Goal: Information Seeking & Learning: Find specific fact

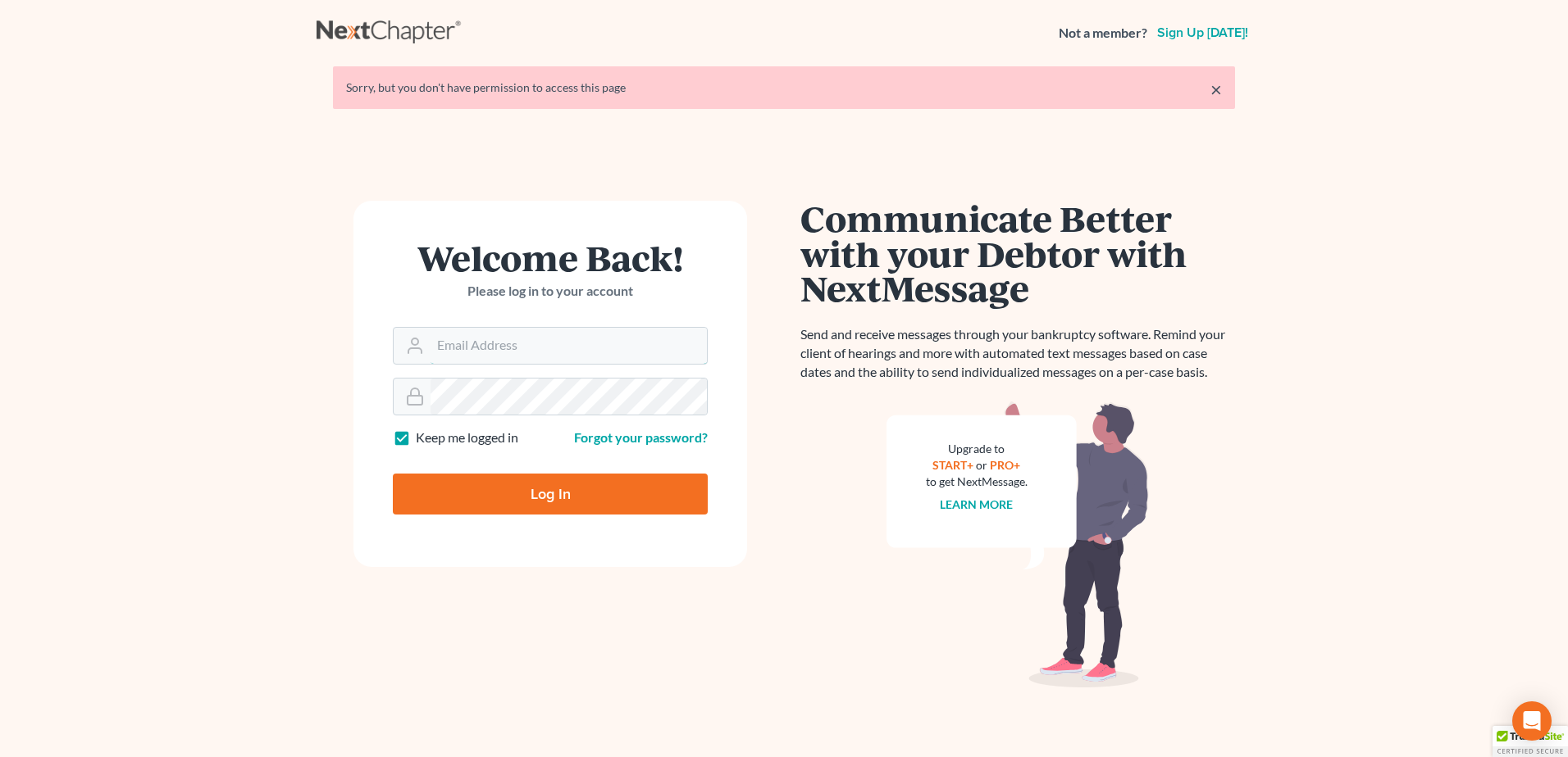
type input "[PERSON_NAME][EMAIL_ADDRESS][PERSON_NAME][DOMAIN_NAME]"
click at [536, 496] on input "Log In" at bounding box center [550, 494] width 315 height 41
type input "Thinking..."
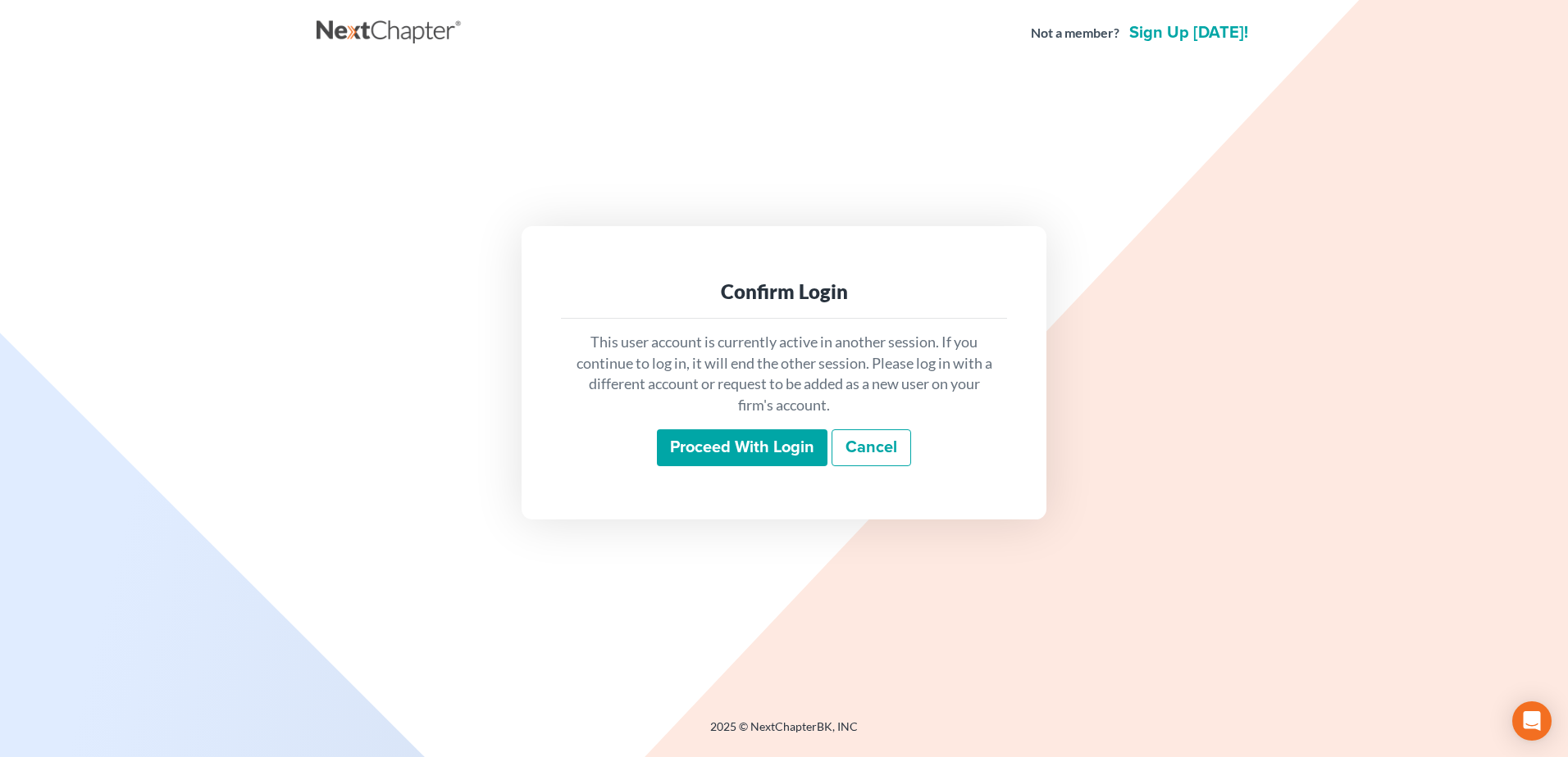
click at [719, 446] on input "Proceed with login" at bounding box center [743, 447] width 171 height 38
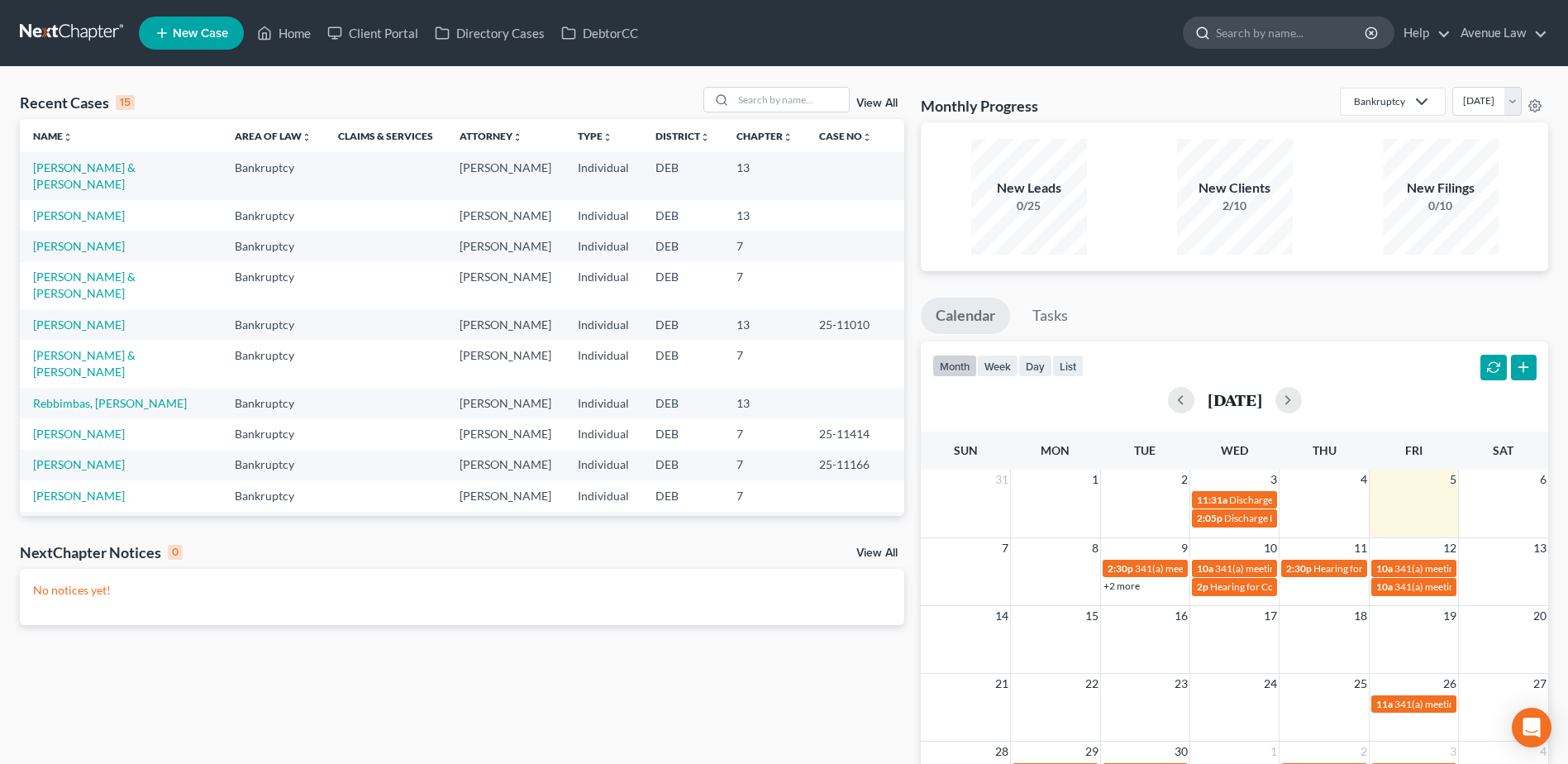
click at [1274, 34] on input "search" at bounding box center [1291, 32] width 151 height 31
type input "[PERSON_NAME]"
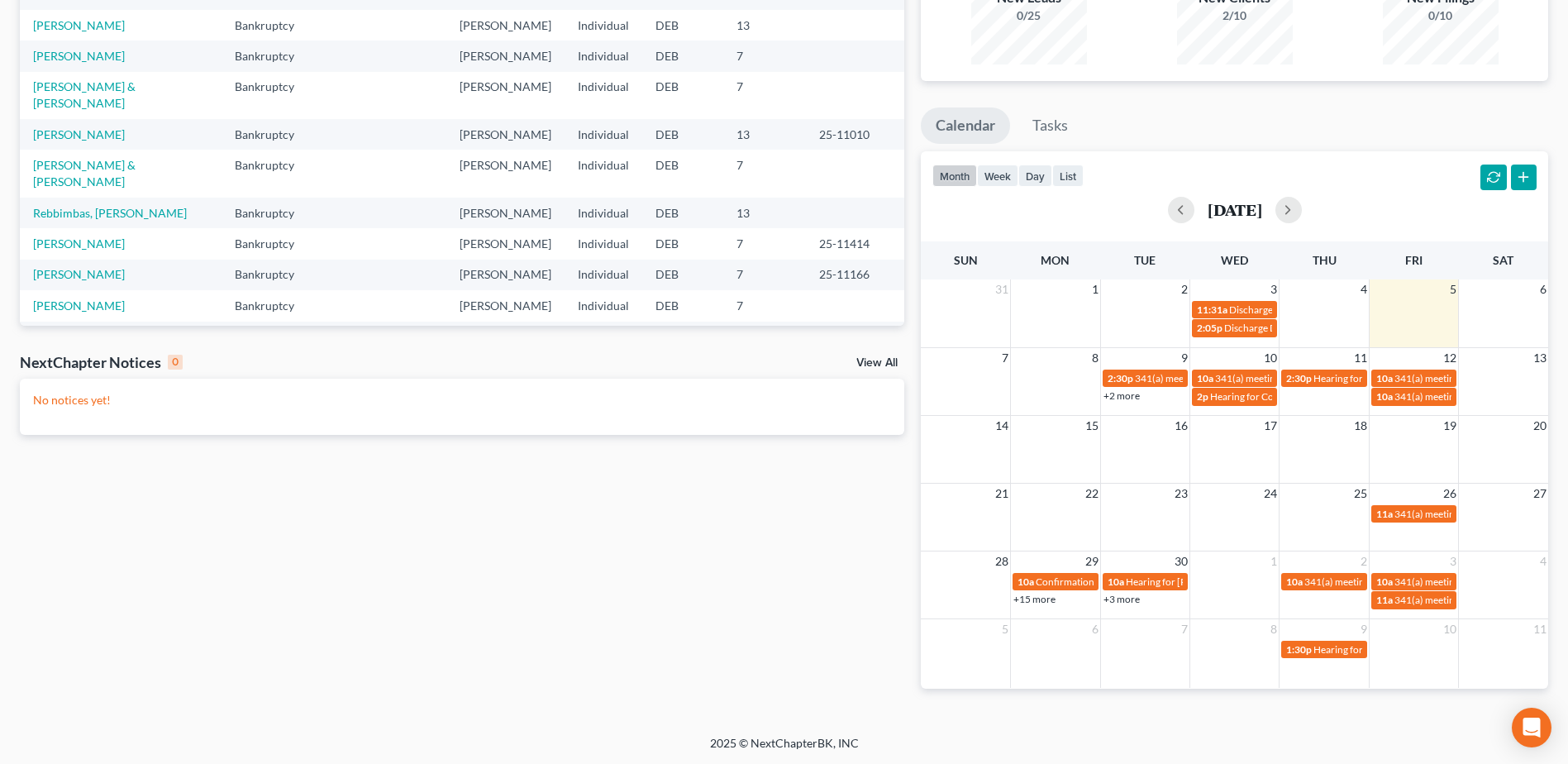
scroll to position [191, 0]
click at [1233, 391] on span "Hearing for Coach USA, Inc." at bounding box center [1271, 395] width 120 height 12
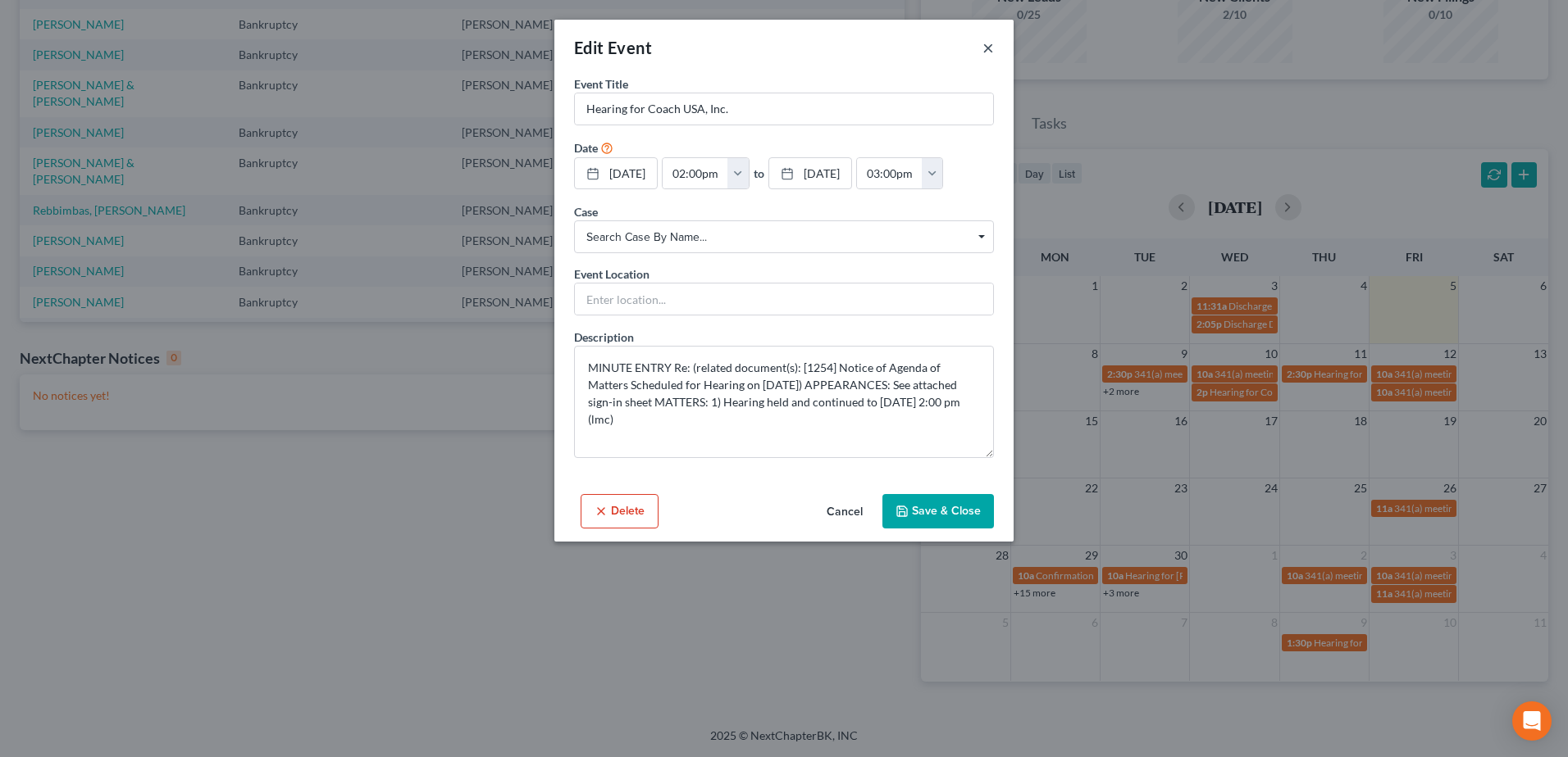
click at [985, 46] on button "×" at bounding box center [988, 47] width 11 height 19
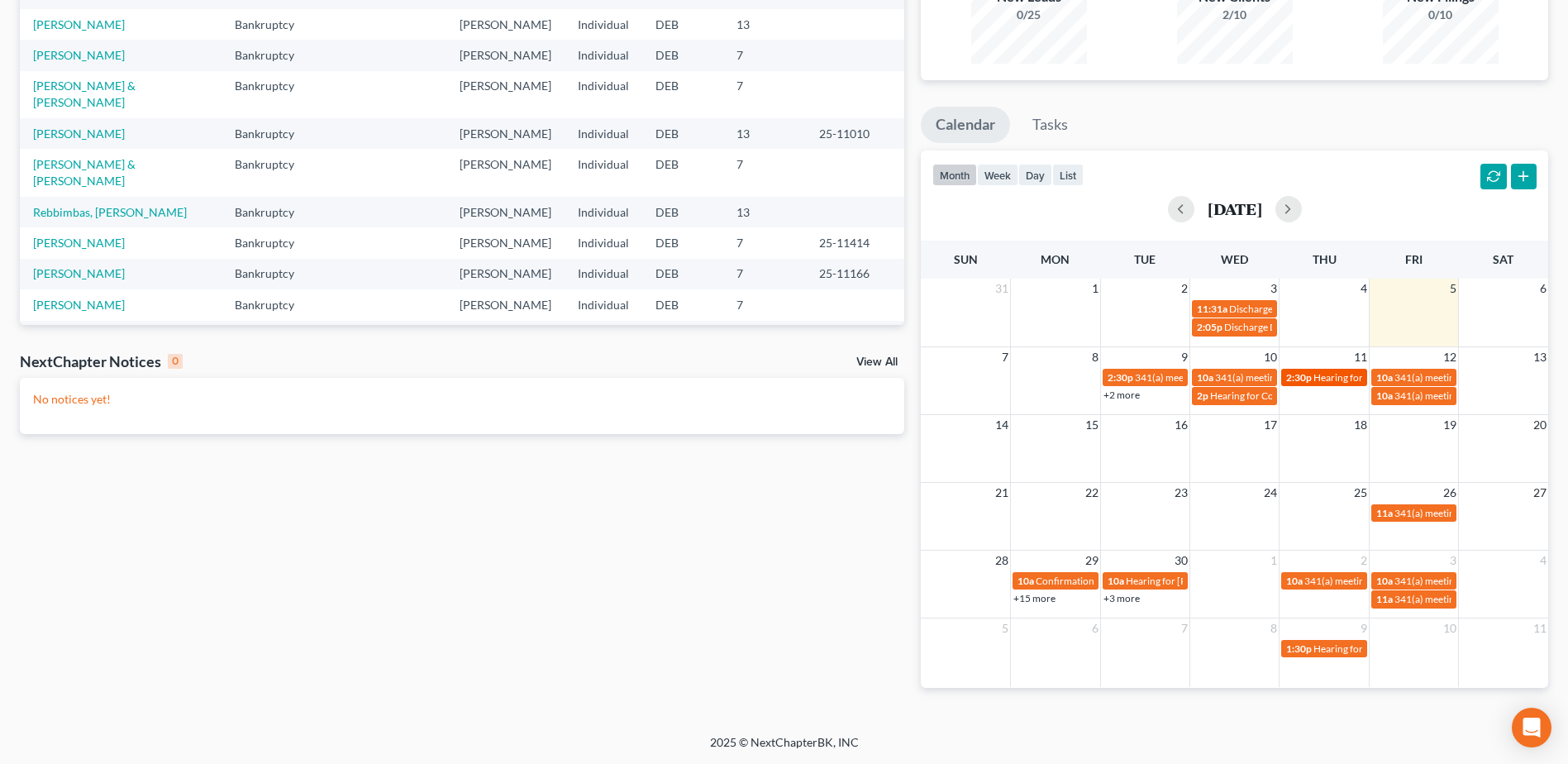
click at [1323, 379] on span "Hearing for [PERSON_NAME]" at bounding box center [1377, 377] width 129 height 12
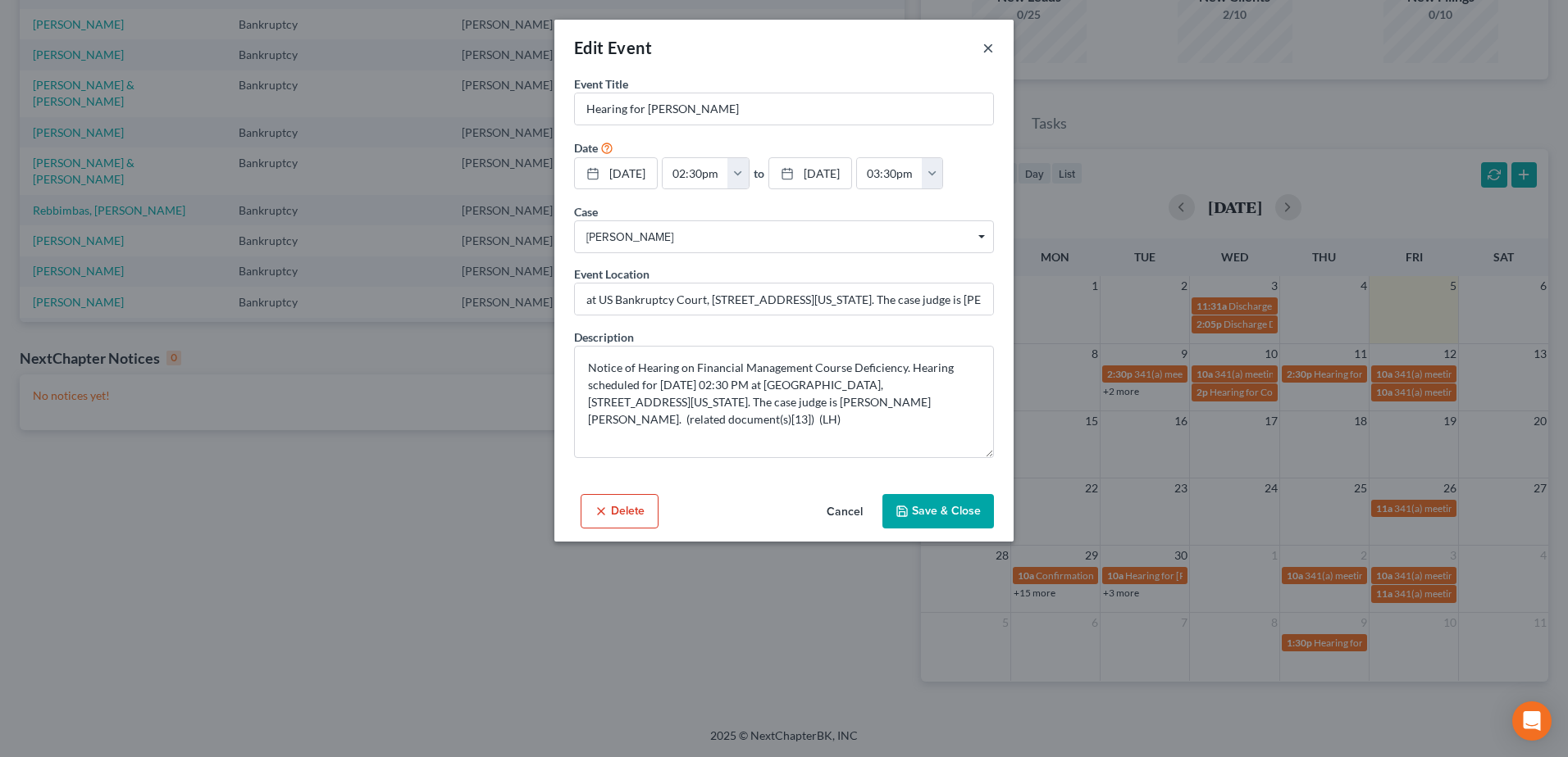
click at [988, 45] on button "×" at bounding box center [988, 47] width 11 height 19
